Goal: Task Accomplishment & Management: Manage account settings

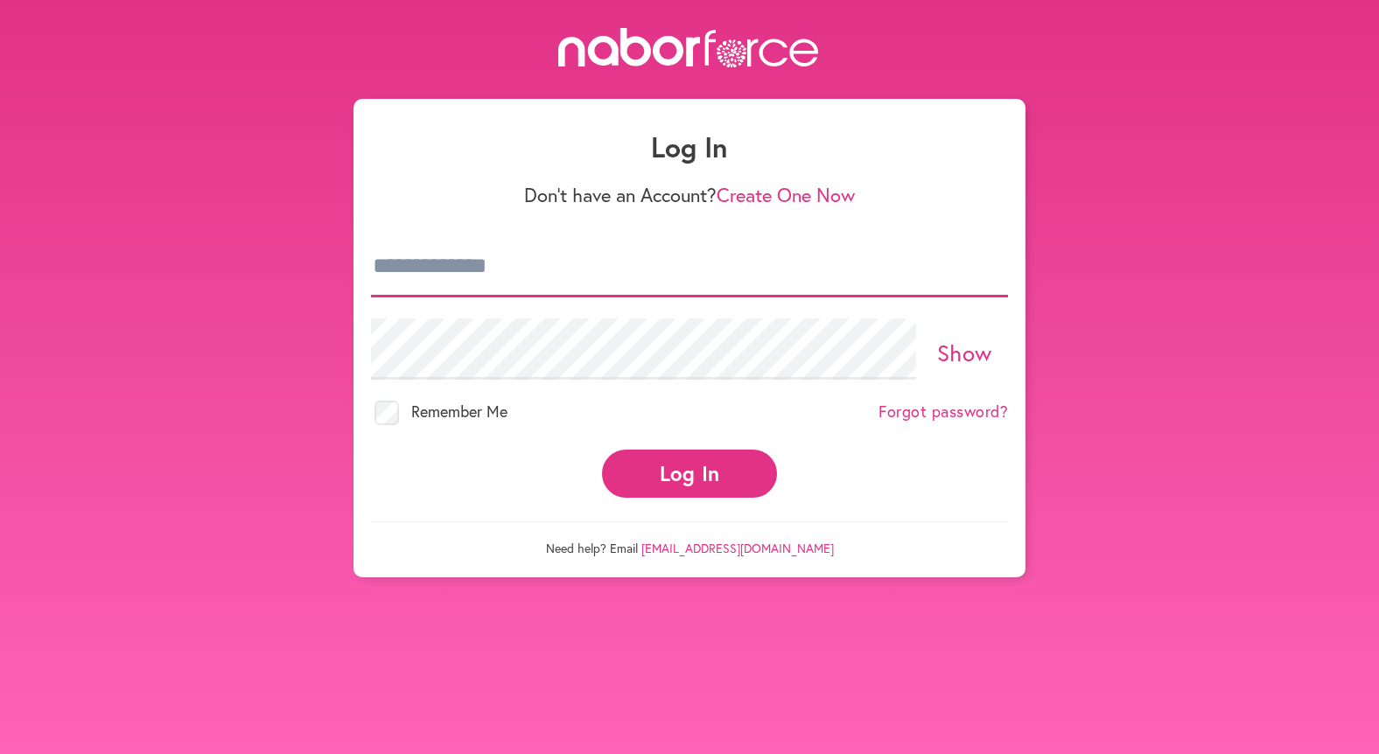
type input "**********"
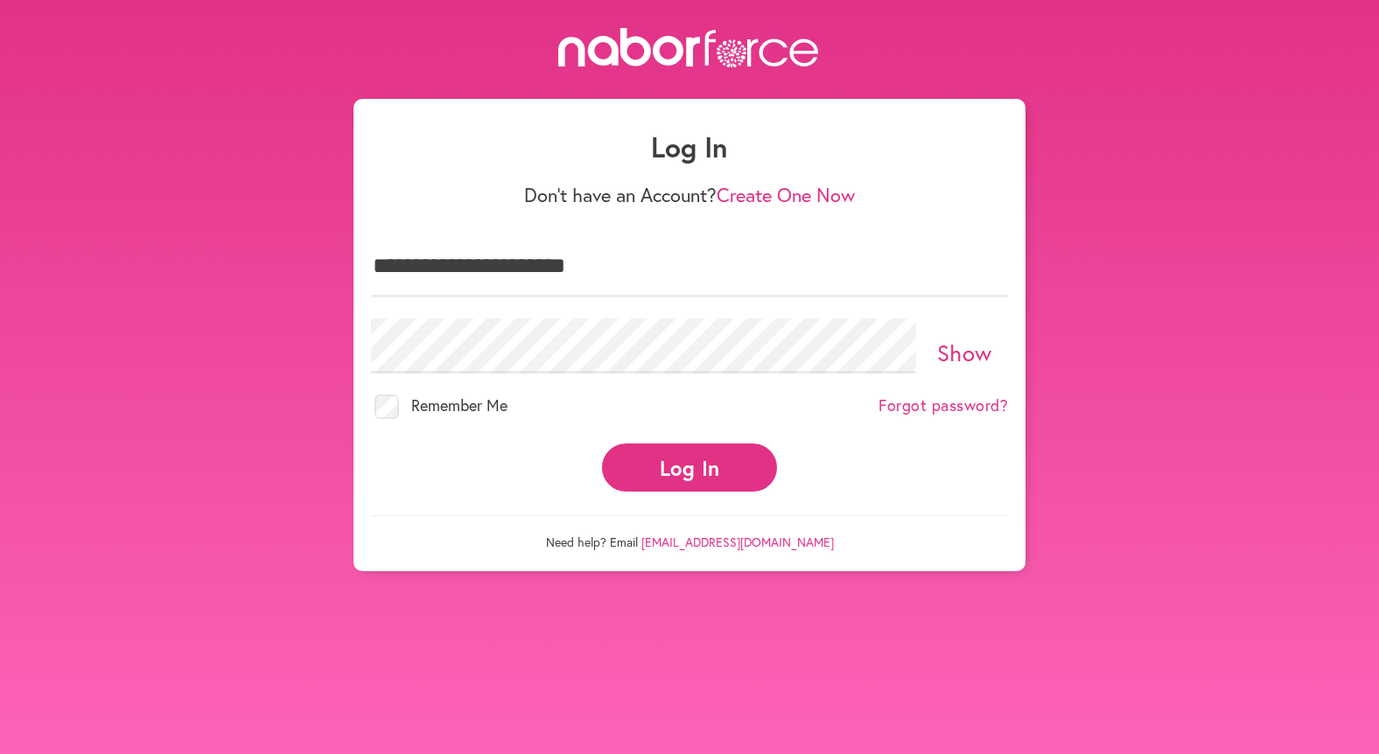
click at [712, 457] on button "Log In" at bounding box center [689, 468] width 175 height 48
